Goal: Find specific fact: Find specific fact

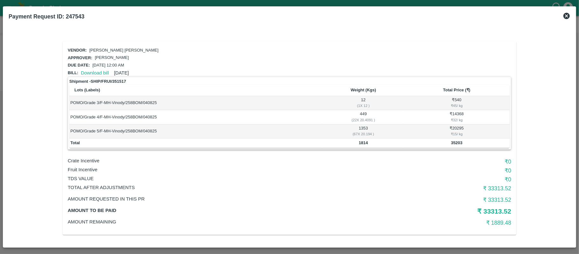
click at [365, 142] on b "1814" at bounding box center [363, 142] width 9 height 5
copy b "1814"
click at [459, 143] on b "35203" at bounding box center [456, 142] width 11 height 5
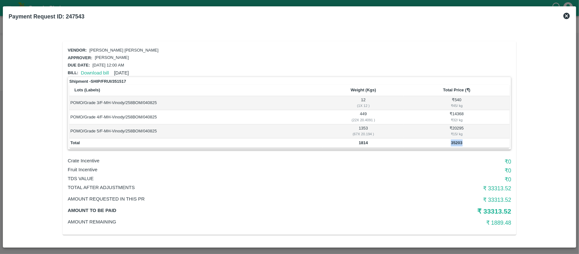
copy b "35203"
click at [363, 142] on b "1814" at bounding box center [363, 142] width 9 height 5
copy b "1814"
click at [364, 143] on b "1195" at bounding box center [365, 142] width 9 height 5
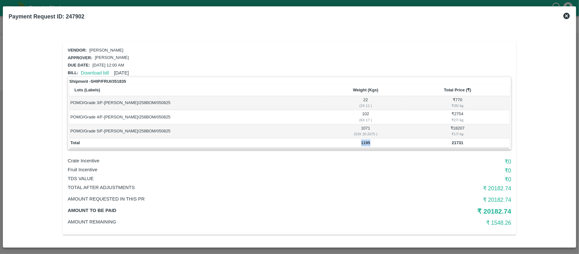
click at [364, 143] on b "1195" at bounding box center [365, 142] width 9 height 5
copy b "1195"
click at [455, 143] on b "21731" at bounding box center [457, 142] width 11 height 5
copy b "21731"
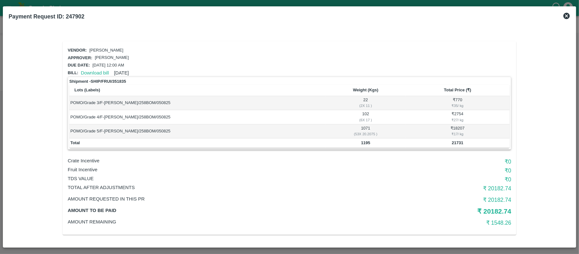
click at [361, 140] on b "1195" at bounding box center [365, 142] width 9 height 5
copy b "1195"
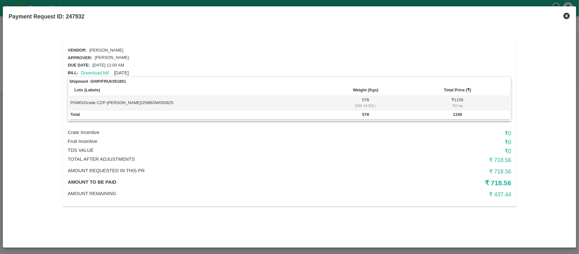
click at [366, 114] on b "578" at bounding box center [365, 114] width 7 height 5
copy b "578"
click at [455, 112] on b "1156" at bounding box center [457, 114] width 9 height 5
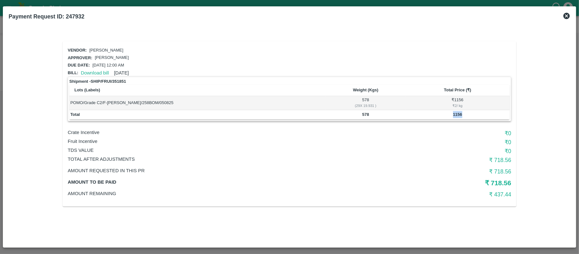
copy b "1156"
click at [363, 112] on b "578" at bounding box center [365, 114] width 7 height 5
copy b "578"
